Goal: Use online tool/utility: Utilize a website feature to perform a specific function

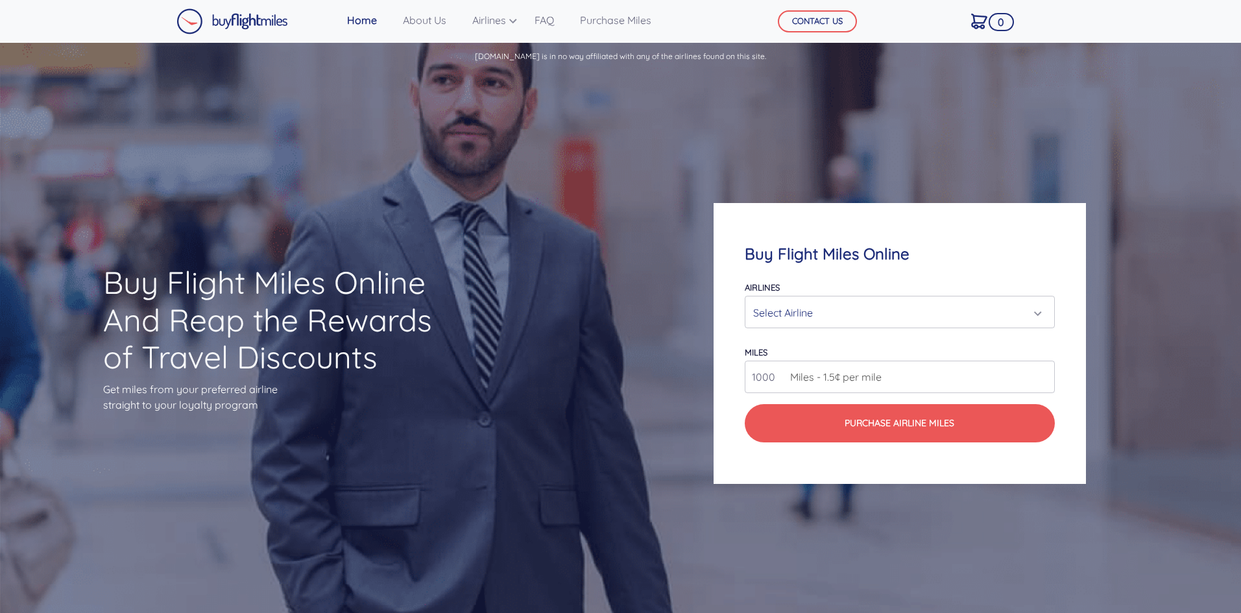
click at [920, 315] on div "Select Airline" at bounding box center [895, 312] width 285 height 25
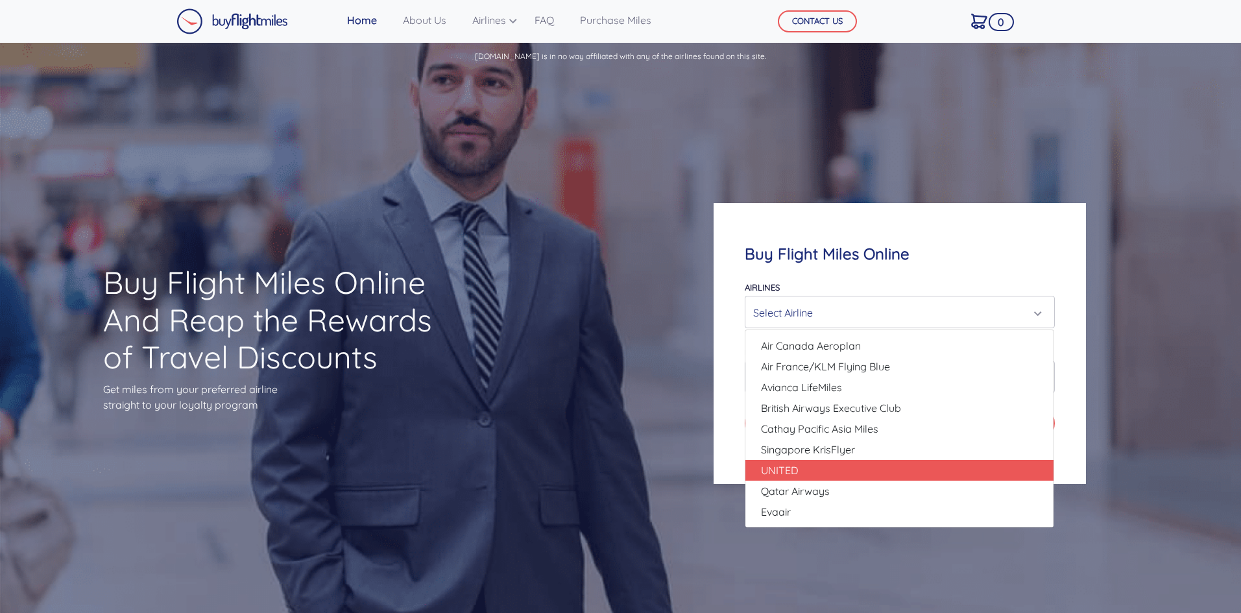
click at [862, 468] on link "UNITED" at bounding box center [899, 470] width 308 height 21
select select "UNITED"
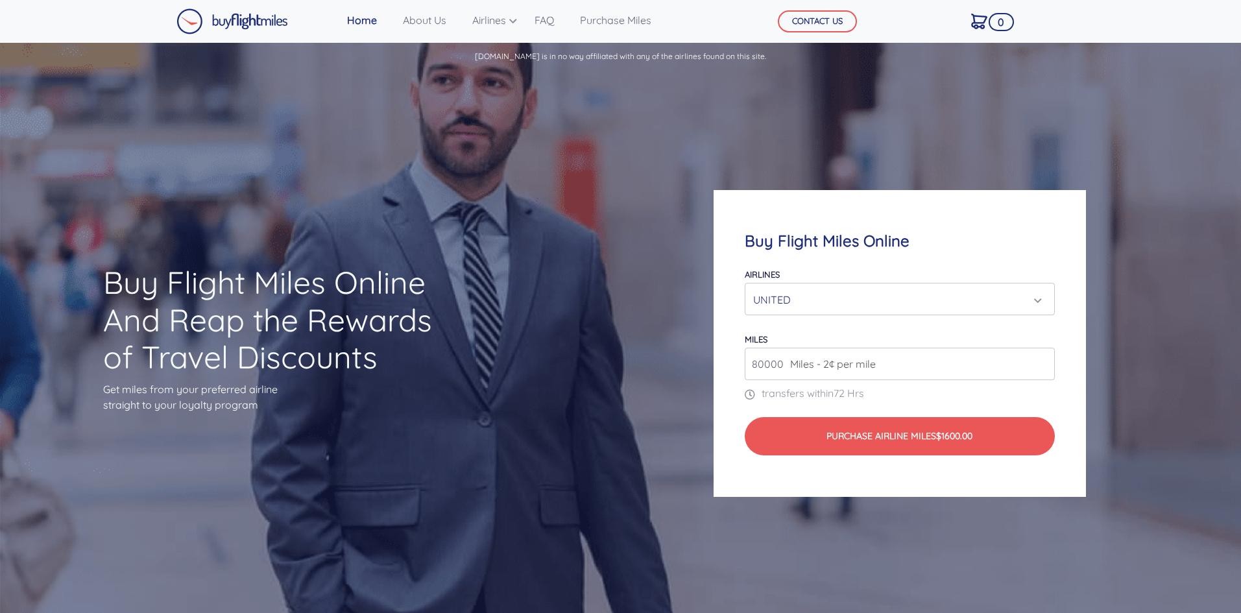
click at [787, 369] on span "Miles - 2¢ per mile" at bounding box center [830, 364] width 92 height 16
click at [789, 361] on span "Miles - 2¢ per mile" at bounding box center [830, 364] width 92 height 16
click at [844, 369] on span "Miles - 2¢ per mile" at bounding box center [830, 364] width 92 height 16
click at [857, 365] on span "Miles - 2¢ per mile" at bounding box center [830, 364] width 92 height 16
click at [895, 361] on input "80000" at bounding box center [899, 364] width 309 height 32
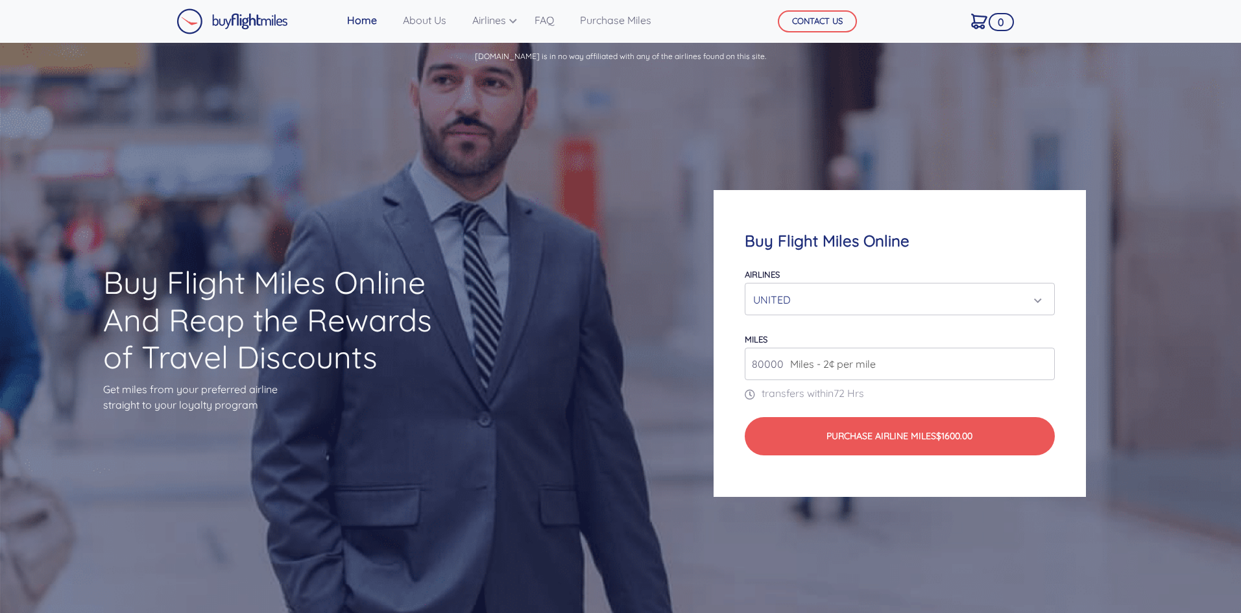
click at [1041, 368] on input "80000" at bounding box center [899, 364] width 309 height 32
click at [1043, 357] on input "81000" at bounding box center [899, 364] width 309 height 32
drag, startPoint x: 789, startPoint y: 364, endPoint x: 759, endPoint y: 361, distance: 30.7
click at [759, 361] on div "81000 Miles - 2¢ per mile" at bounding box center [899, 364] width 309 height 32
click at [784, 363] on span "Miles - 2¢ per mile" at bounding box center [830, 364] width 92 height 16
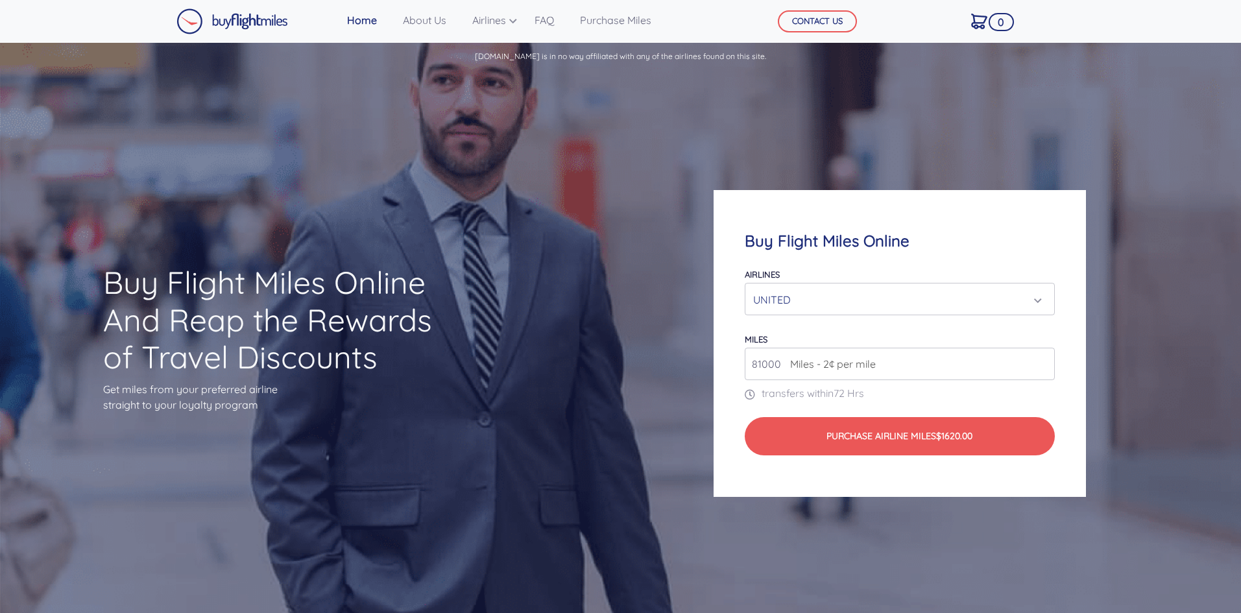
drag, startPoint x: 778, startPoint y: 363, endPoint x: 739, endPoint y: 368, distance: 38.6
click at [739, 368] on div "Buy Flight Miles Online Airlines Air Canada Aeroplan Air France/KLM Flying Blue…" at bounding box center [899, 343] width 372 height 307
drag, startPoint x: 784, startPoint y: 363, endPoint x: 767, endPoint y: 358, distance: 17.0
click at [767, 361] on div "30000 Miles - 2¢ per mile" at bounding box center [899, 364] width 309 height 32
drag, startPoint x: 780, startPoint y: 360, endPoint x: 723, endPoint y: 361, distance: 57.1
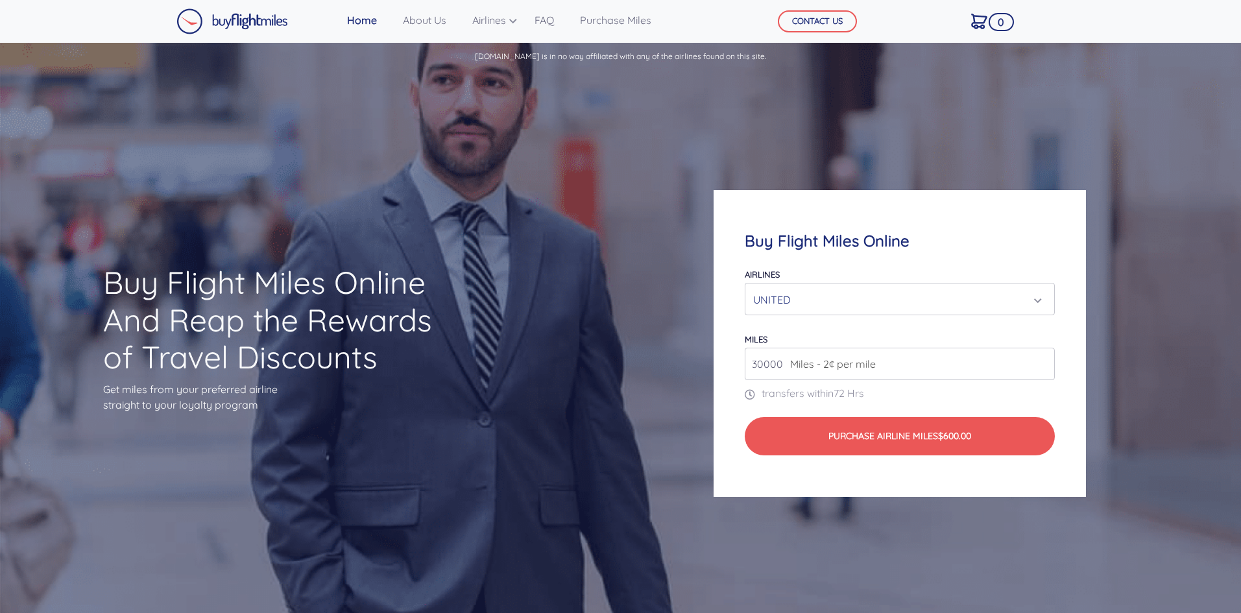
click at [723, 361] on div "Buy Flight Miles Online Airlines Air Canada Aeroplan Air France/KLM Flying Blue…" at bounding box center [899, 343] width 372 height 307
drag, startPoint x: 782, startPoint y: 363, endPoint x: 752, endPoint y: 365, distance: 29.3
click at [752, 365] on input "50000" at bounding box center [899, 364] width 309 height 32
type input "88000"
click at [852, 295] on div "UNITED" at bounding box center [895, 299] width 285 height 25
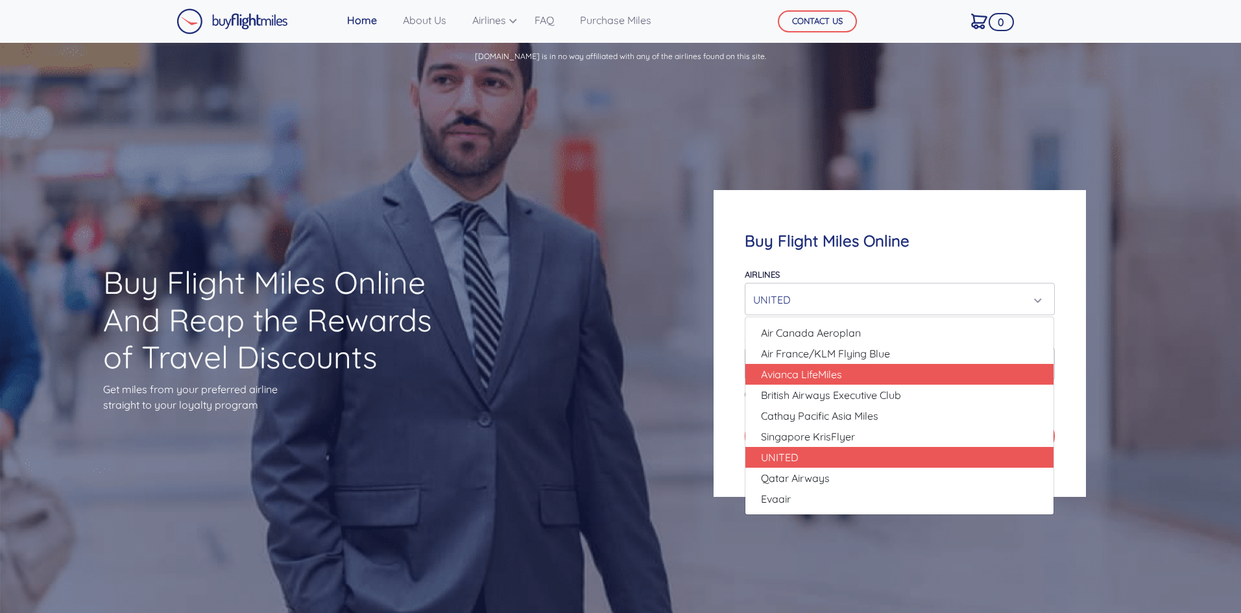
click at [907, 383] on link "Avianca LifeMiles" at bounding box center [899, 374] width 308 height 21
select select "Avianca LifeMiles"
type input "49000"
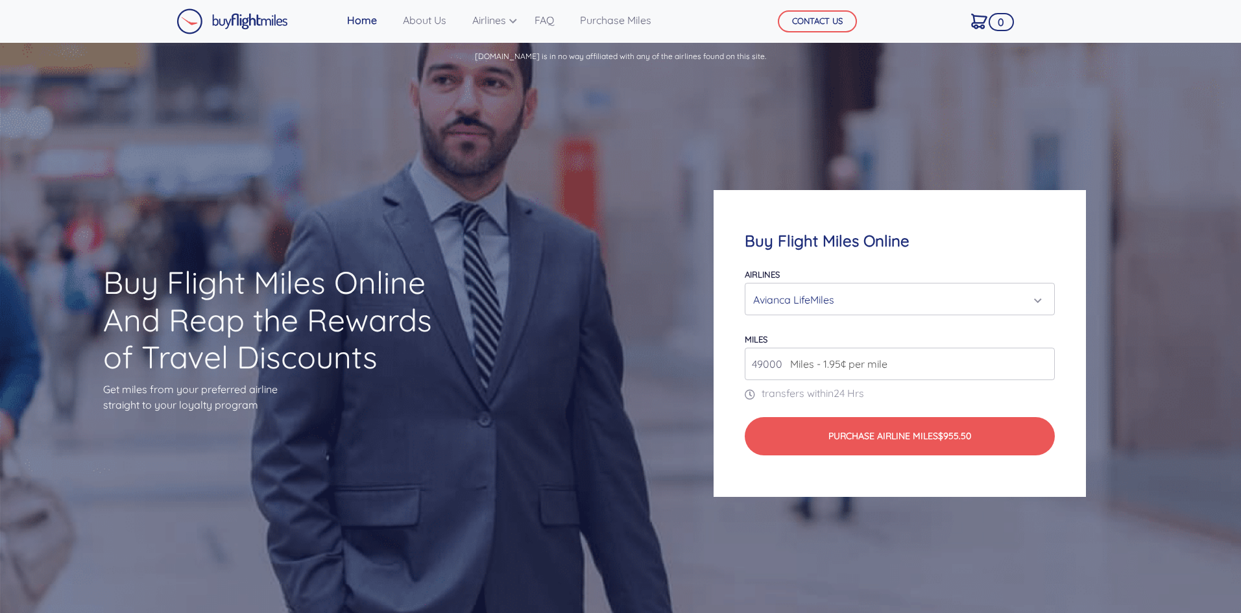
click at [859, 293] on div "Avianca LifeMiles" at bounding box center [895, 299] width 285 height 25
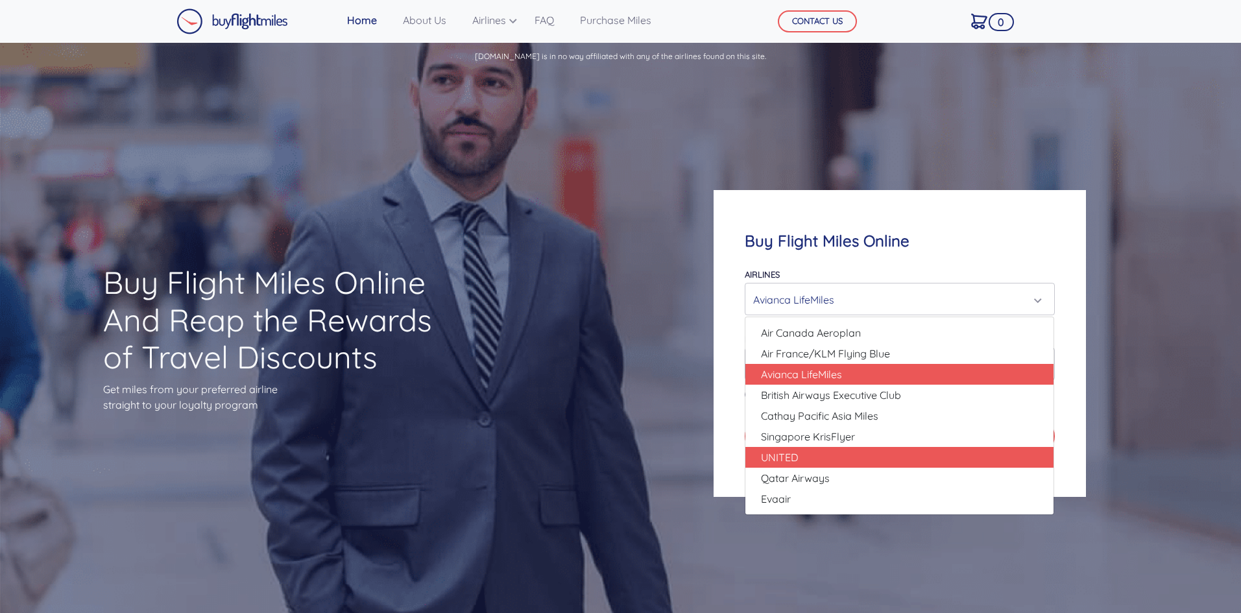
click at [837, 459] on link "UNITED" at bounding box center [899, 457] width 308 height 21
select select "UNITED"
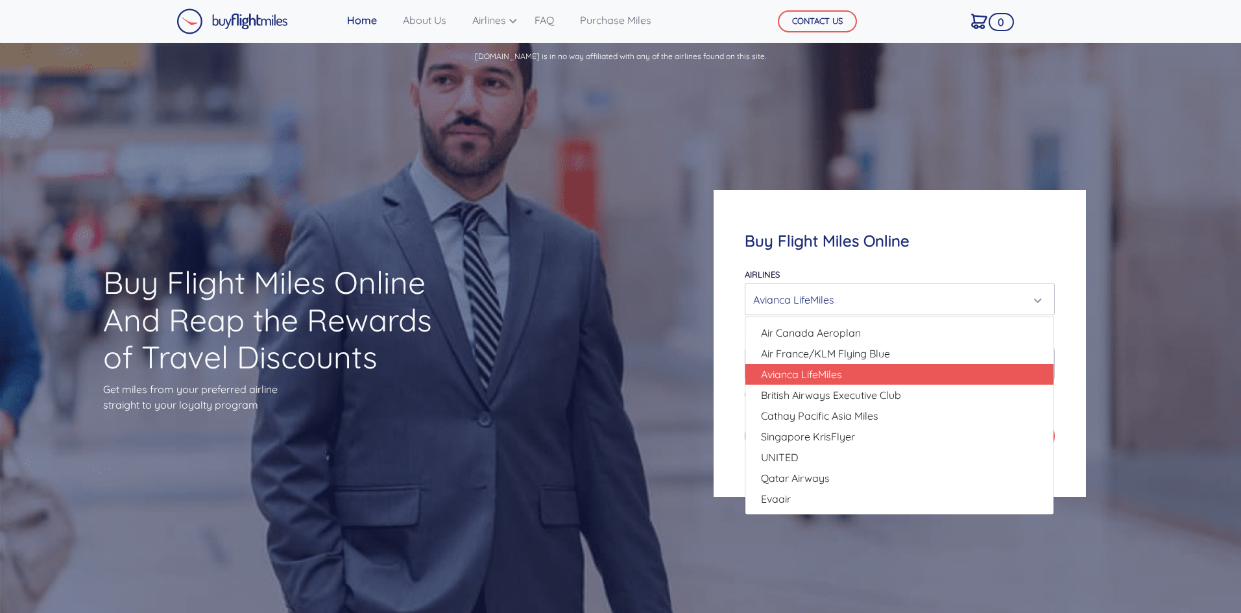
type input "80000"
